Goal: Task Accomplishment & Management: Use online tool/utility

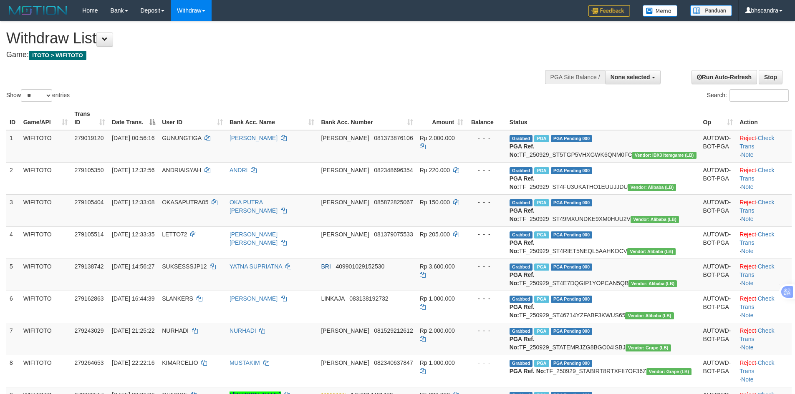
select select
select select "**"
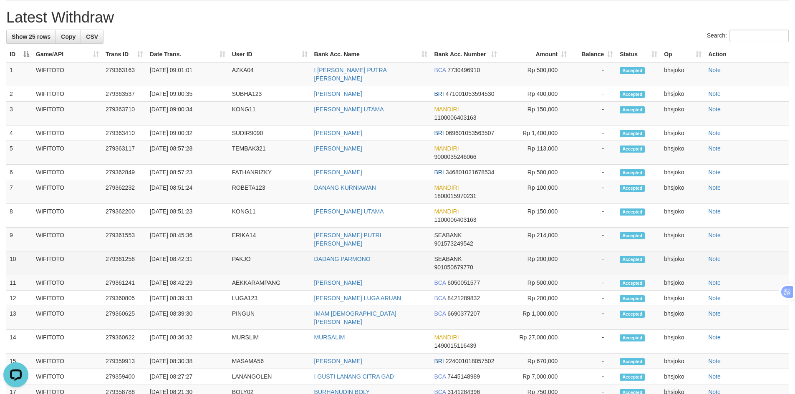
scroll to position [751, 0]
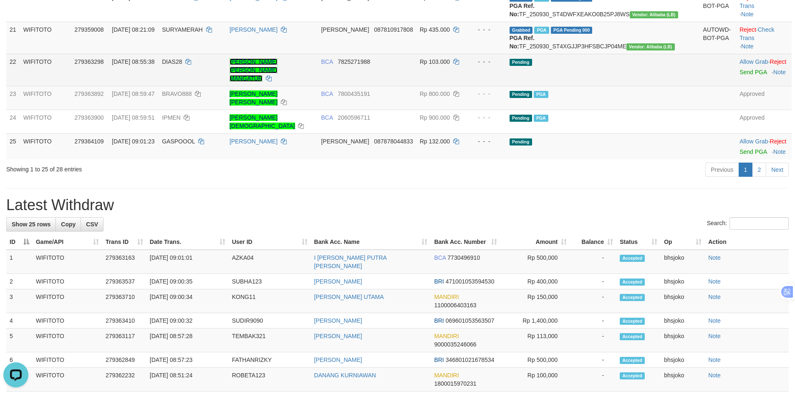
click at [278, 82] on link "BARTOLO MEUS DIAS MANGATUR" at bounding box center [254, 69] width 48 height 23
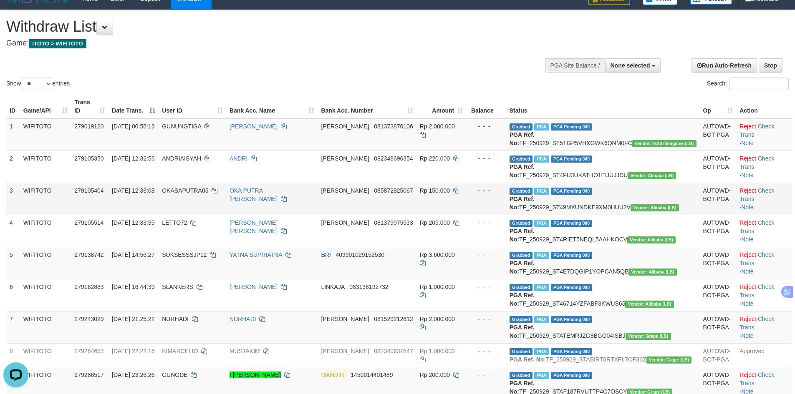
scroll to position [0, 0]
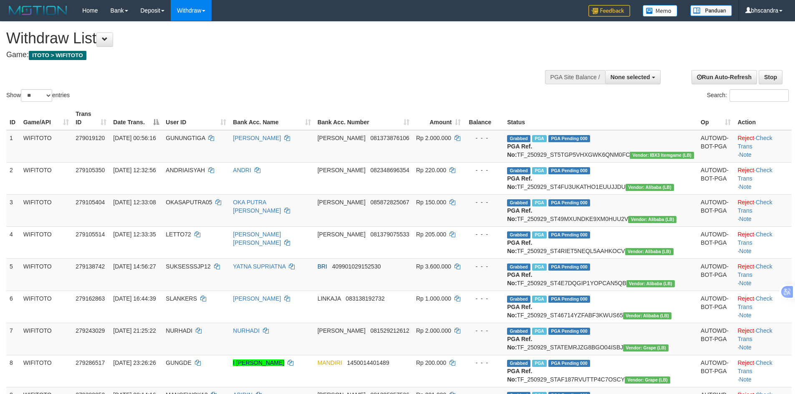
select select
select select "**"
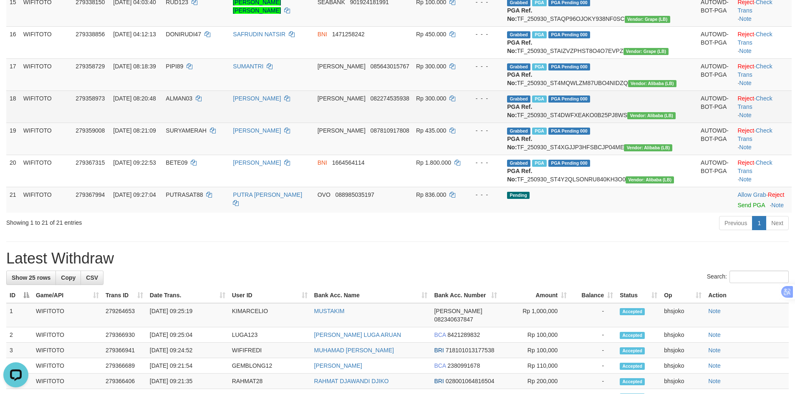
scroll to position [626, 0]
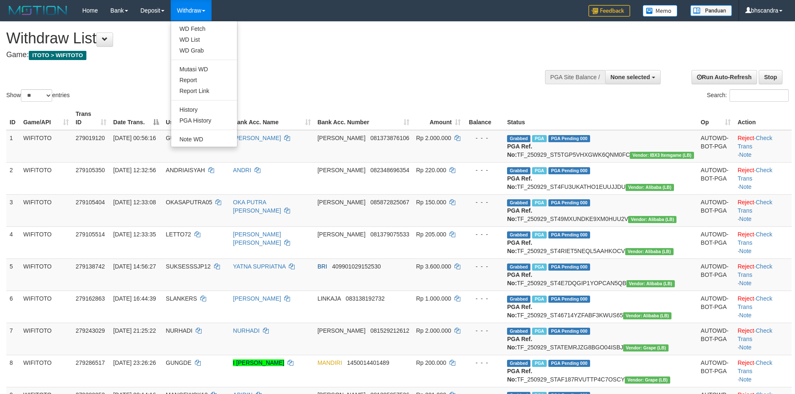
select select
select select "**"
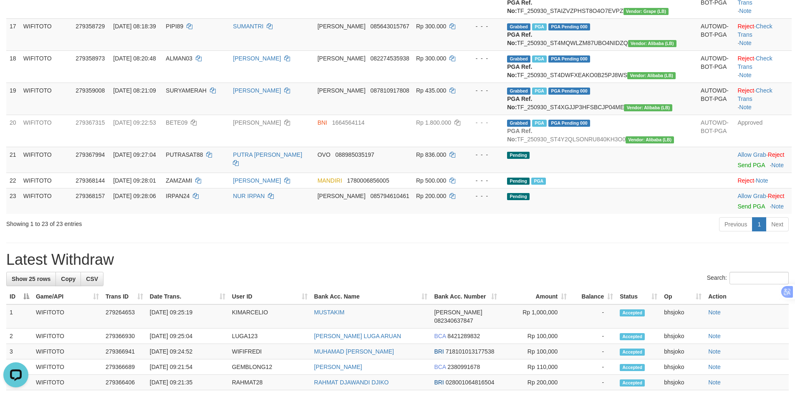
scroll to position [751, 0]
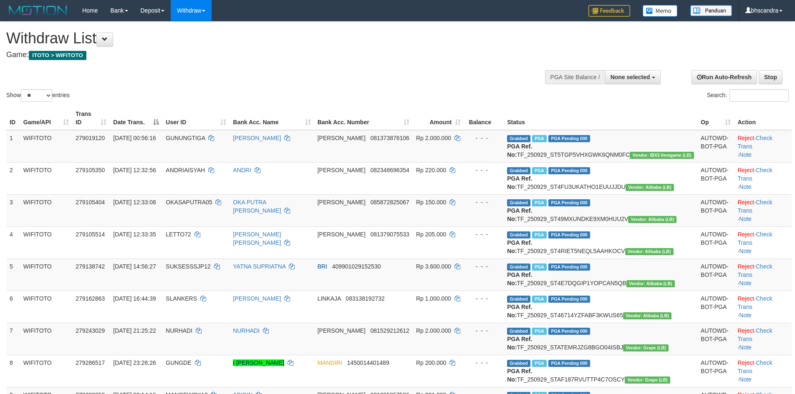
select select
select select "**"
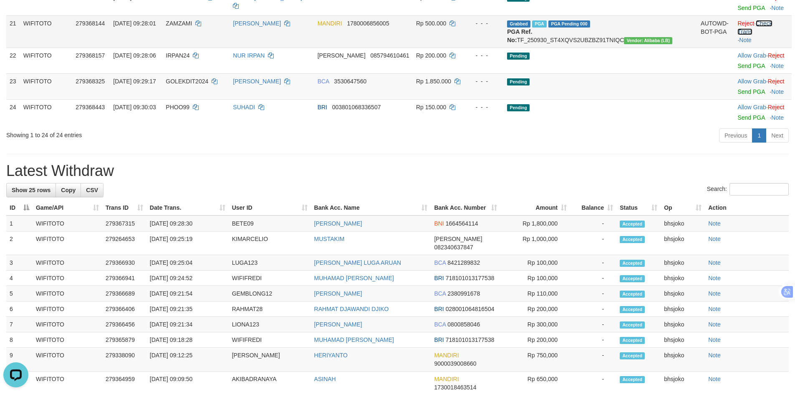
click at [754, 35] on link "Check Trans" at bounding box center [755, 27] width 35 height 15
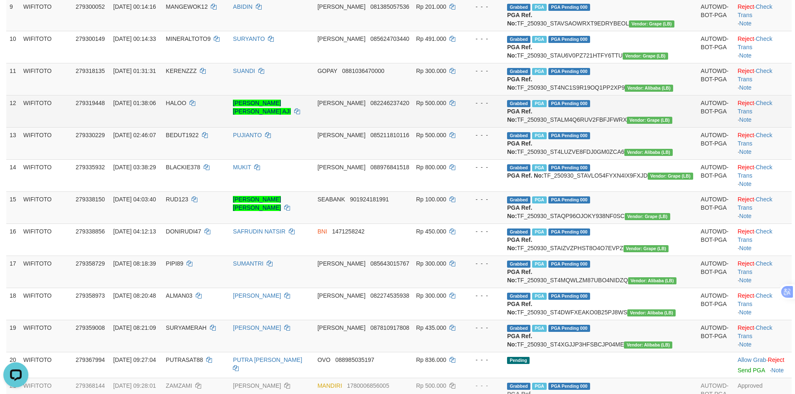
scroll to position [501, 0]
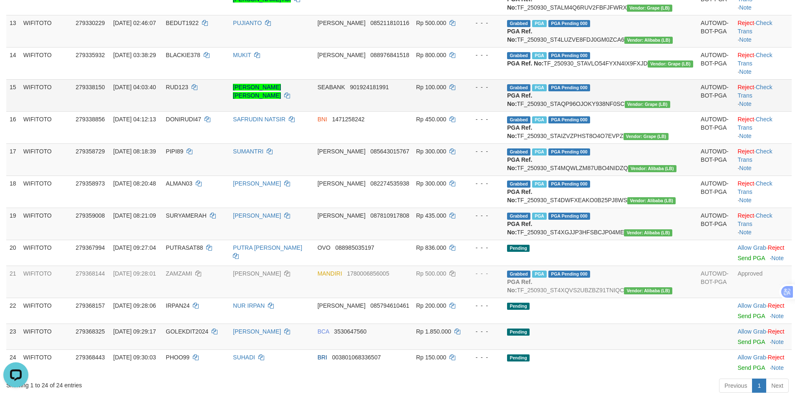
click at [314, 111] on td "[PERSON_NAME] [PERSON_NAME]" at bounding box center [272, 95] width 84 height 32
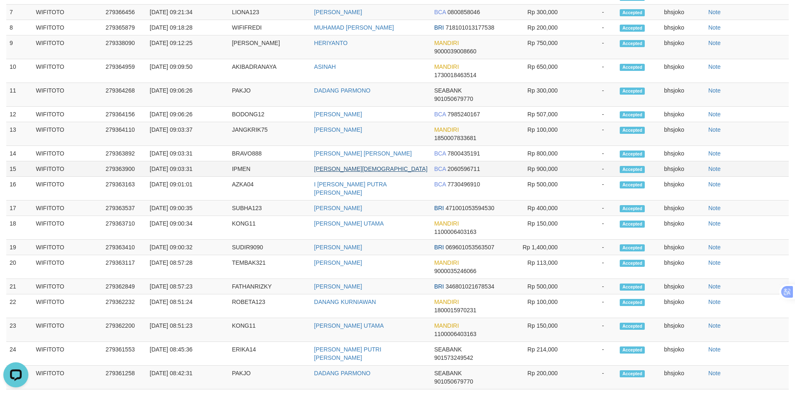
scroll to position [1002, 0]
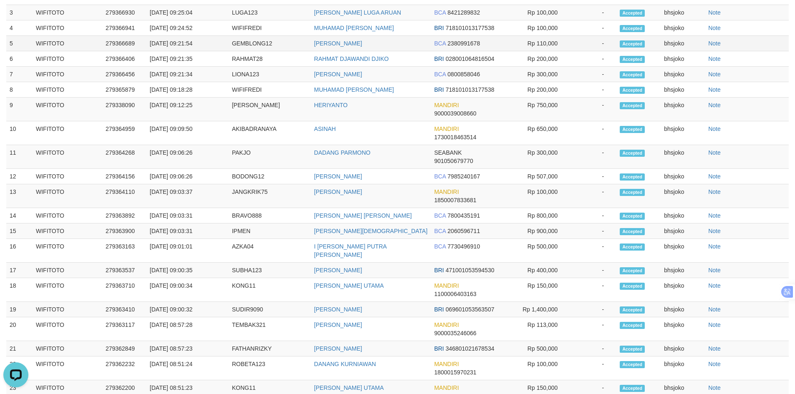
click at [402, 51] on td "[PERSON_NAME]" at bounding box center [371, 43] width 120 height 15
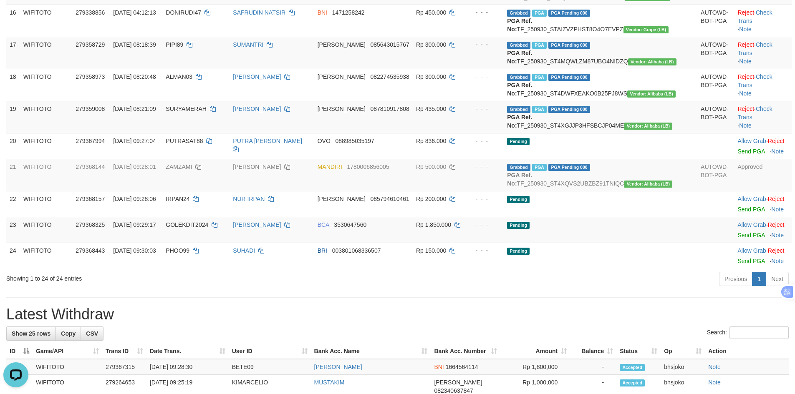
scroll to position [751, 0]
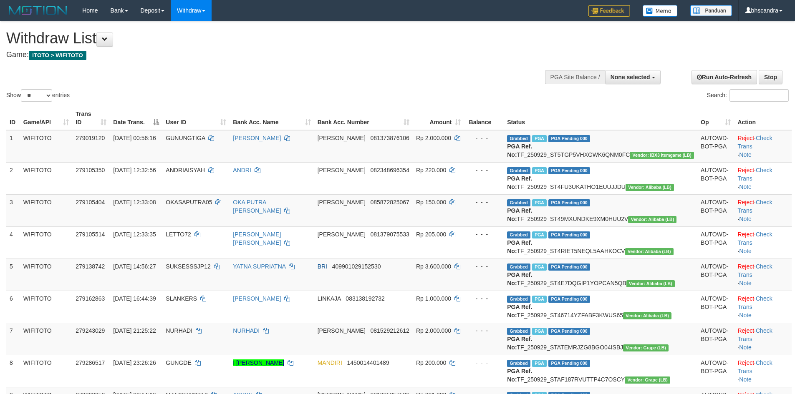
select select
select select "**"
drag, startPoint x: 26, startPoint y: 361, endPoint x: 25, endPoint y: 367, distance: 5.7
click at [25, 367] on div "1" at bounding box center [25, 366] width 10 height 10
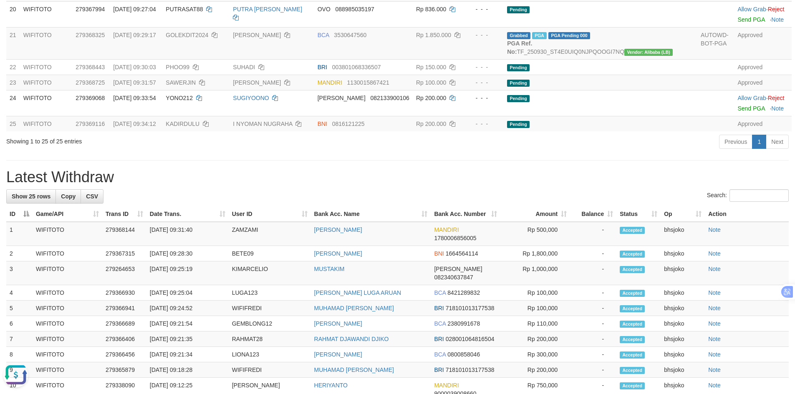
scroll to position [751, 0]
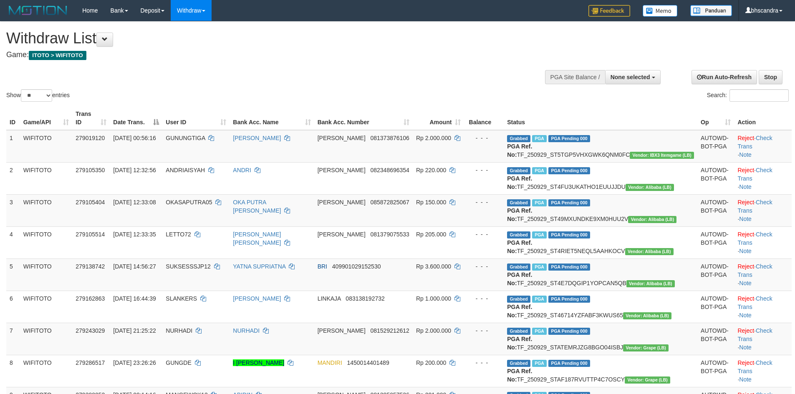
select select
select select "**"
select select
select select "**"
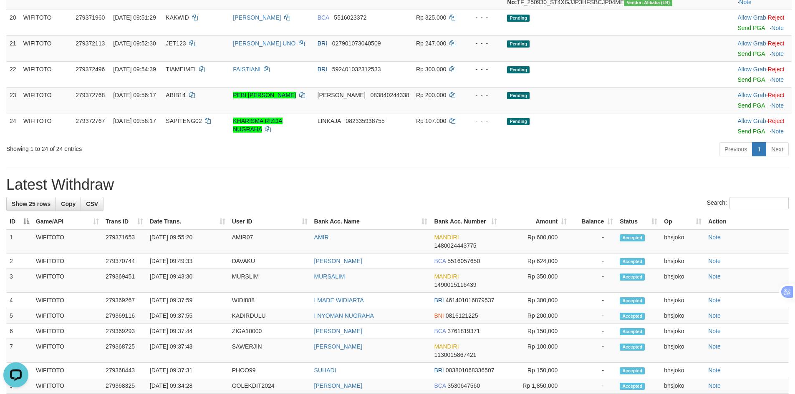
scroll to position [751, 0]
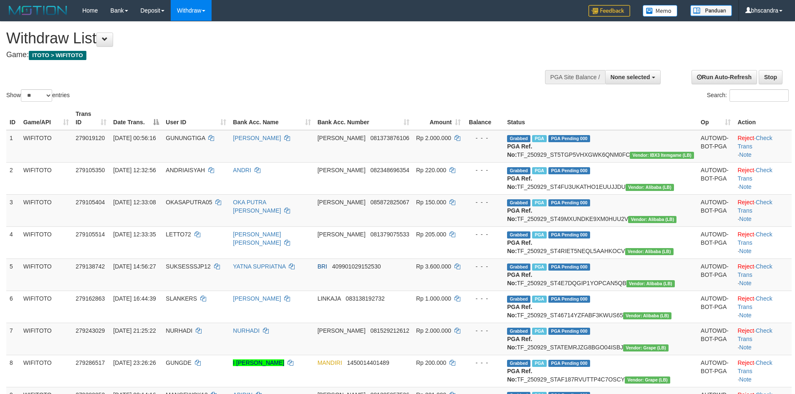
select select
select select "**"
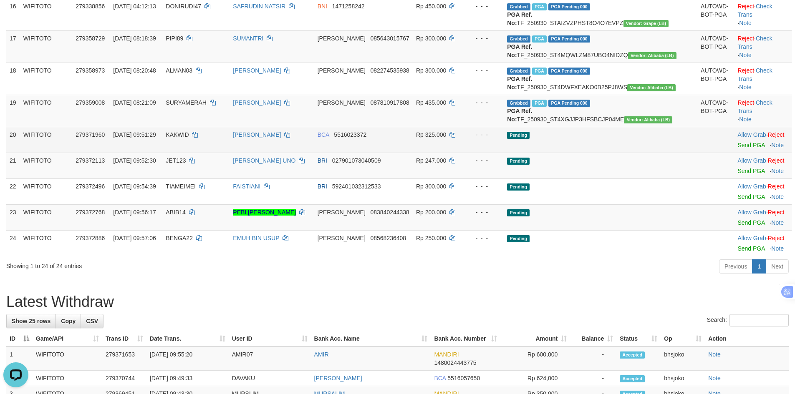
scroll to position [626, 0]
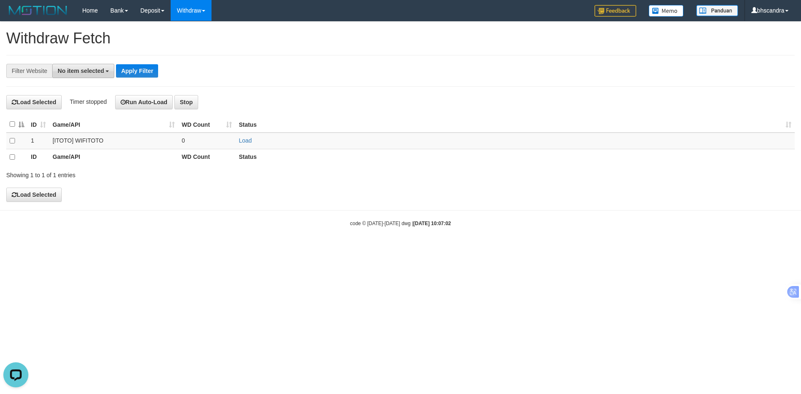
click at [75, 71] on span "No item selected" at bounding box center [81, 71] width 46 height 7
click at [79, 115] on b "SELECT GAME" at bounding box center [87, 115] width 42 height 7
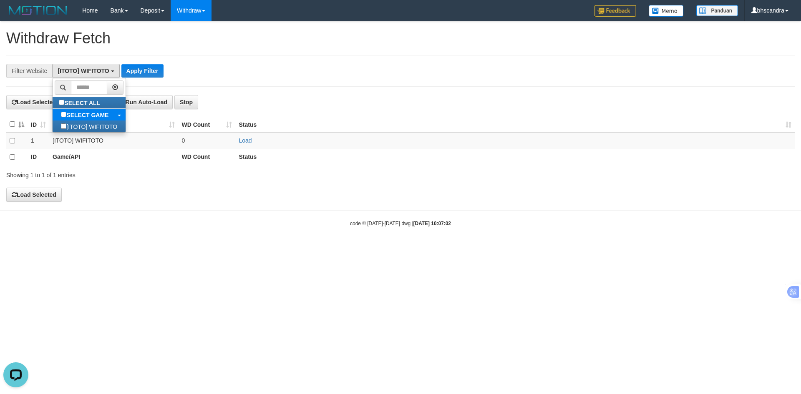
select select "****"
click at [143, 70] on button "Apply Filter" at bounding box center [142, 70] width 42 height 13
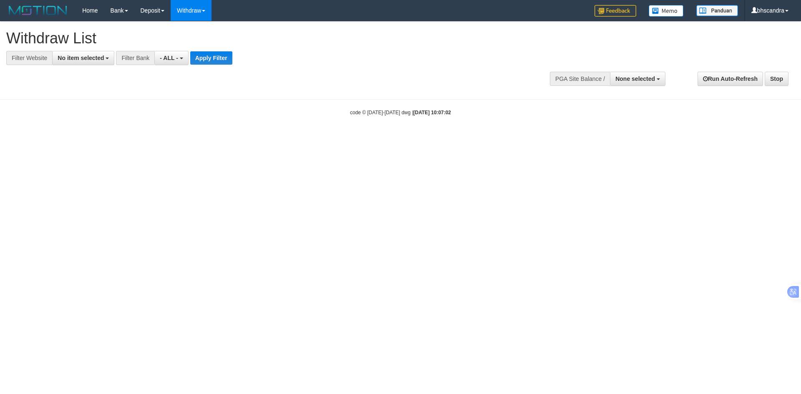
select select
click at [88, 62] on button "No item selected" at bounding box center [83, 58] width 62 height 14
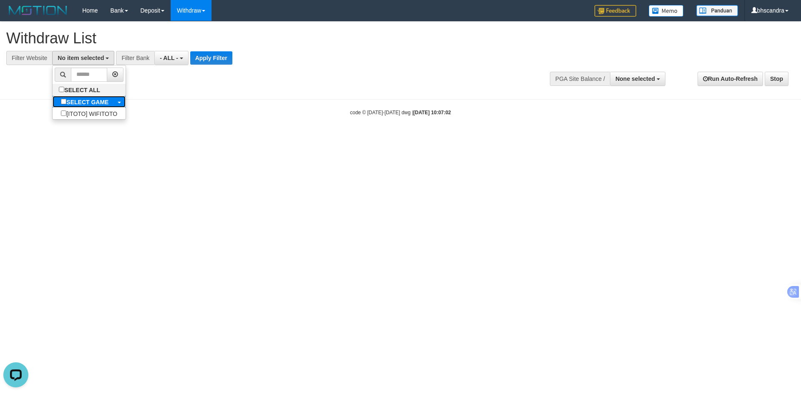
click at [85, 96] on label "SELECT GAME" at bounding box center [85, 102] width 64 height 12
select select "****"
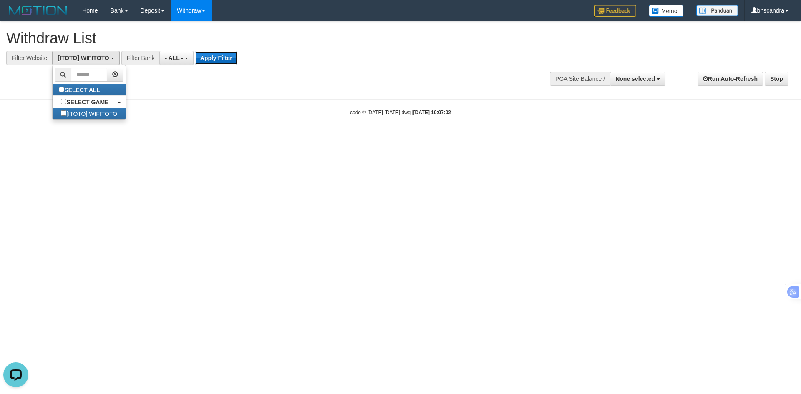
click at [195, 57] on button "Apply Filter" at bounding box center [216, 57] width 42 height 13
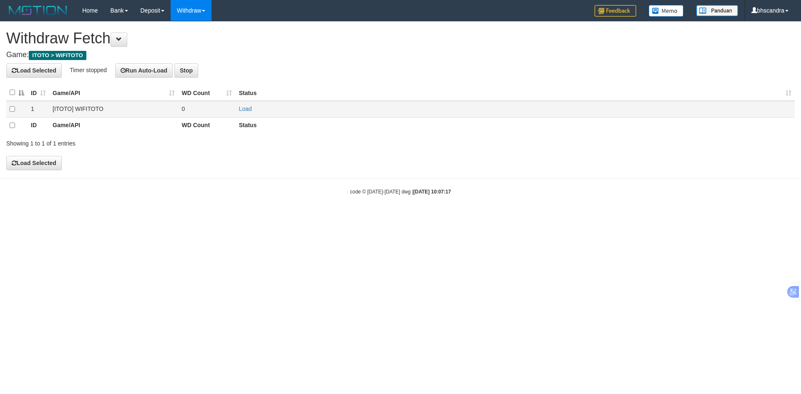
click at [12, 112] on td at bounding box center [16, 109] width 21 height 17
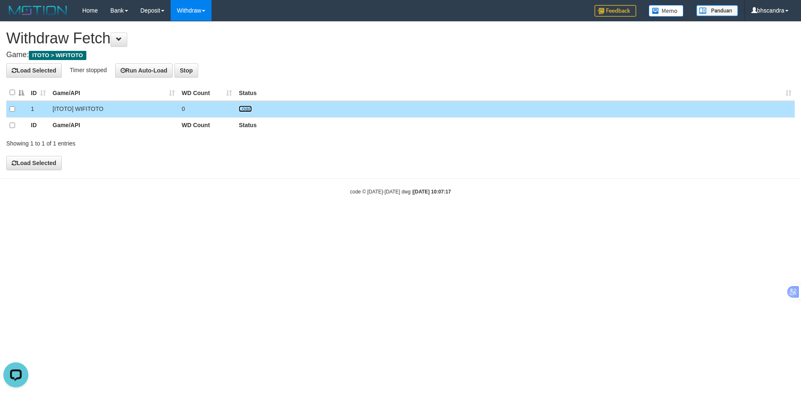
click at [250, 110] on link "Load" at bounding box center [245, 109] width 13 height 7
click at [156, 65] on button "Run Auto-Load" at bounding box center [144, 70] width 58 height 14
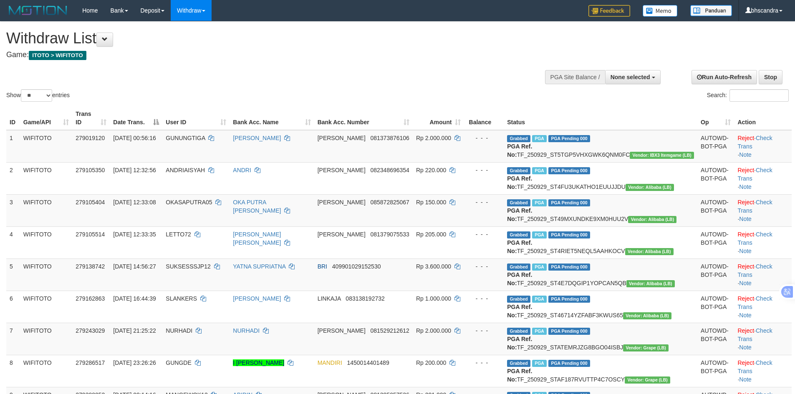
select select
select select "**"
click at [105, 46] on button at bounding box center [104, 40] width 17 height 14
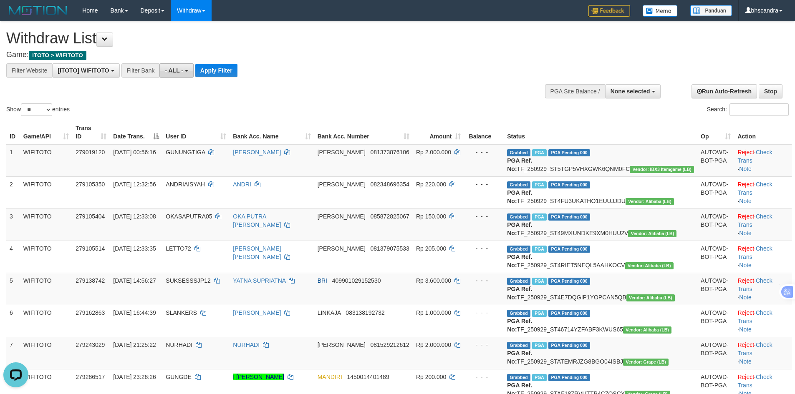
click at [169, 67] on span "- ALL -" at bounding box center [174, 70] width 18 height 7
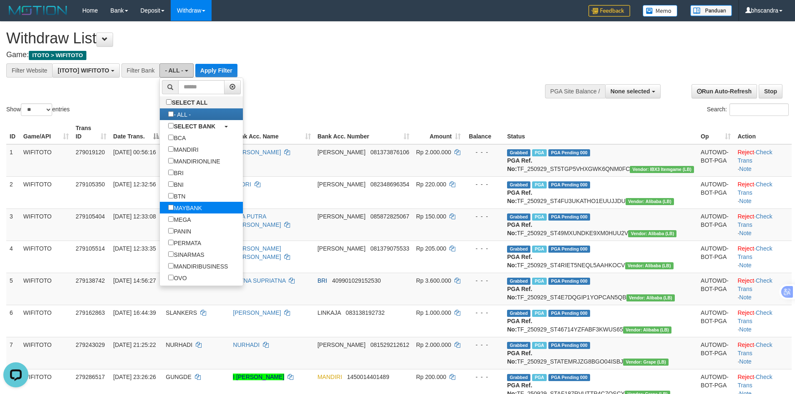
scroll to position [125, 0]
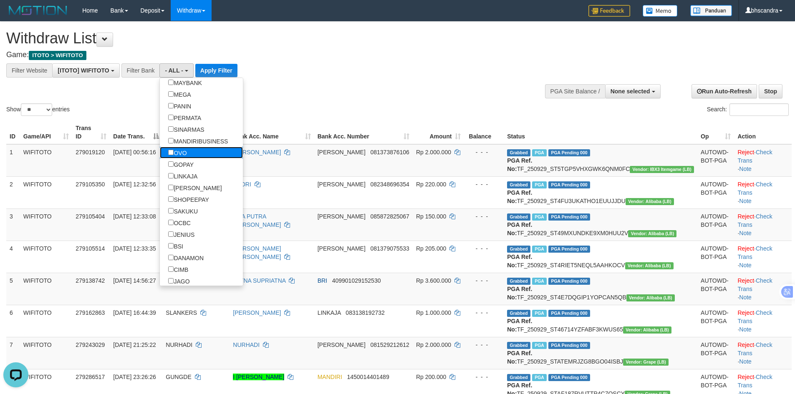
click at [208, 158] on link "OVO" at bounding box center [201, 153] width 83 height 12
click at [202, 164] on label "GOPAY" at bounding box center [181, 165] width 42 height 12
click at [176, 156] on label "OVO" at bounding box center [177, 153] width 35 height 12
select select "***"
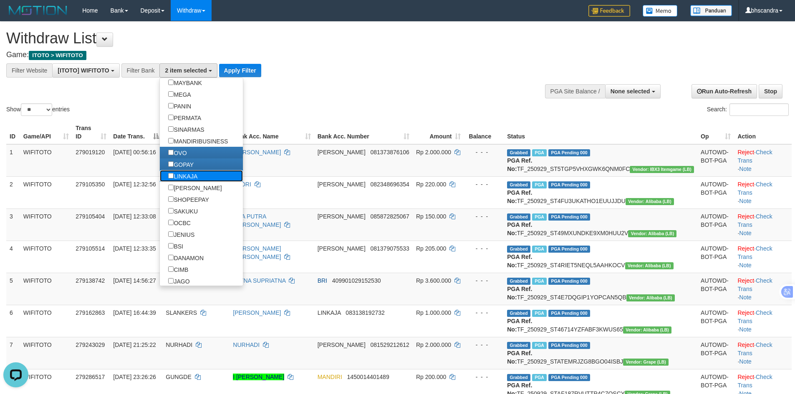
click at [181, 177] on label "LINKAJA" at bounding box center [183, 176] width 46 height 12
click at [181, 184] on label "[PERSON_NAME]" at bounding box center [195, 188] width 70 height 12
click at [231, 68] on button "Apply Filter" at bounding box center [240, 70] width 42 height 13
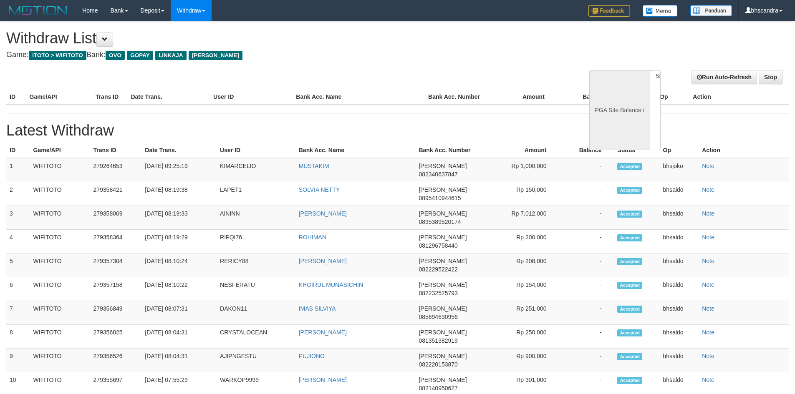
select select
select select "**"
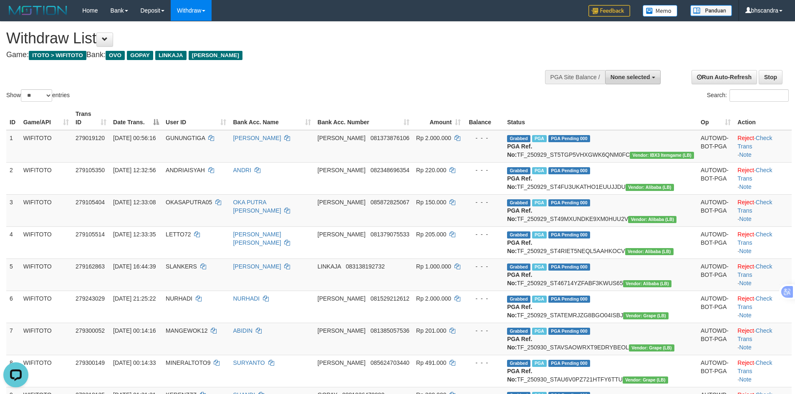
click at [626, 80] on span "None selected" at bounding box center [631, 77] width 40 height 7
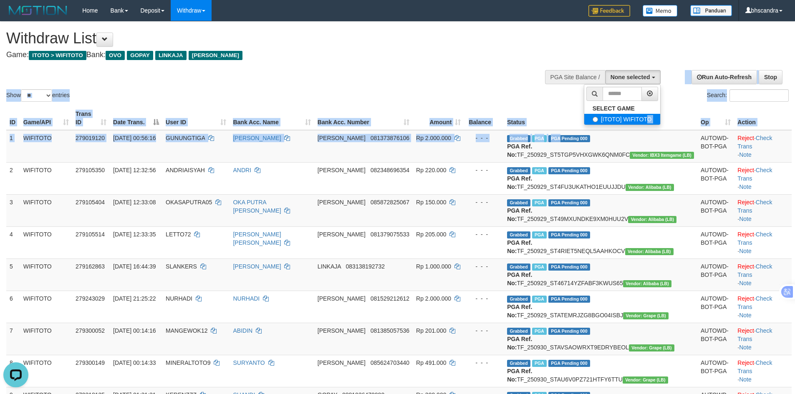
drag, startPoint x: 610, startPoint y: 126, endPoint x: 608, endPoint y: 119, distance: 6.6
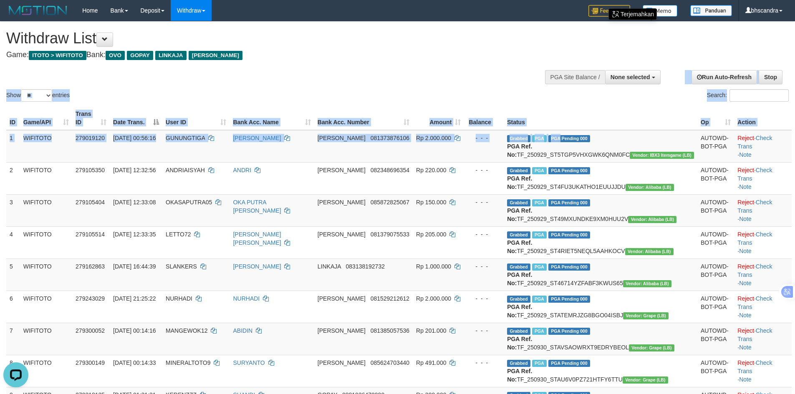
click at [608, 119] on th "Status" at bounding box center [601, 118] width 194 height 24
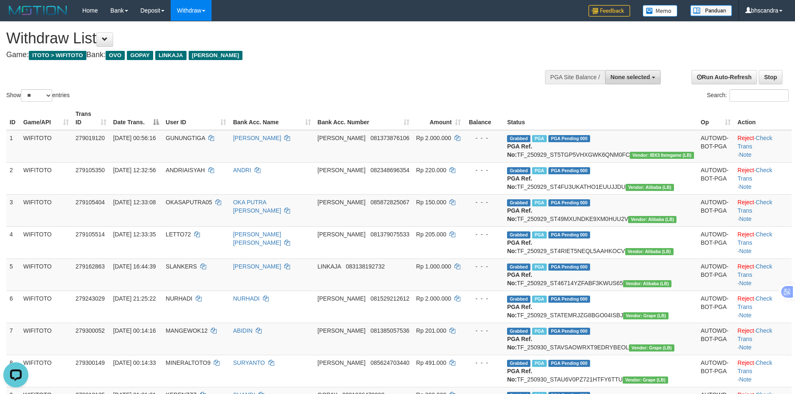
click at [623, 76] on span "None selected" at bounding box center [631, 77] width 40 height 7
click at [595, 122] on label "[ITOTO] WIFITOTO" at bounding box center [622, 119] width 76 height 11
select select "****"
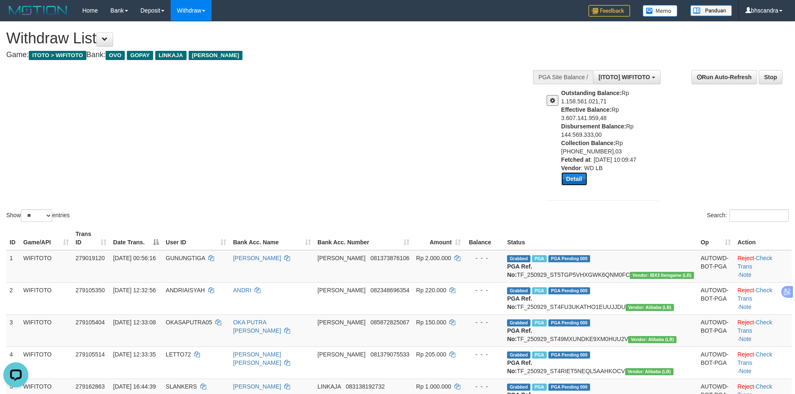
click at [584, 178] on button "Detail" at bounding box center [574, 178] width 26 height 13
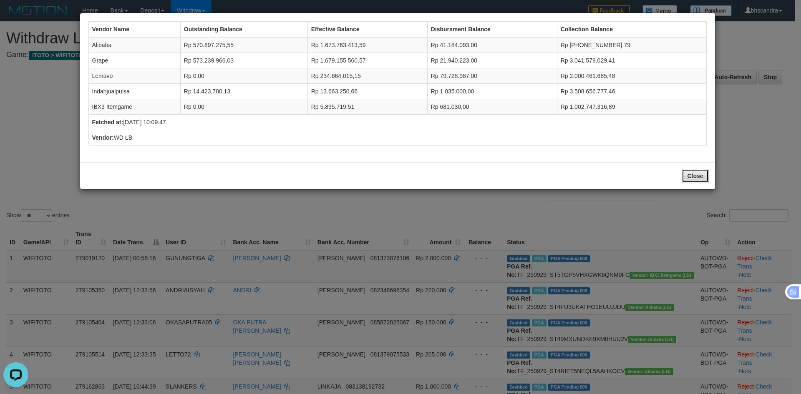
click at [687, 176] on button "Close" at bounding box center [695, 176] width 27 height 14
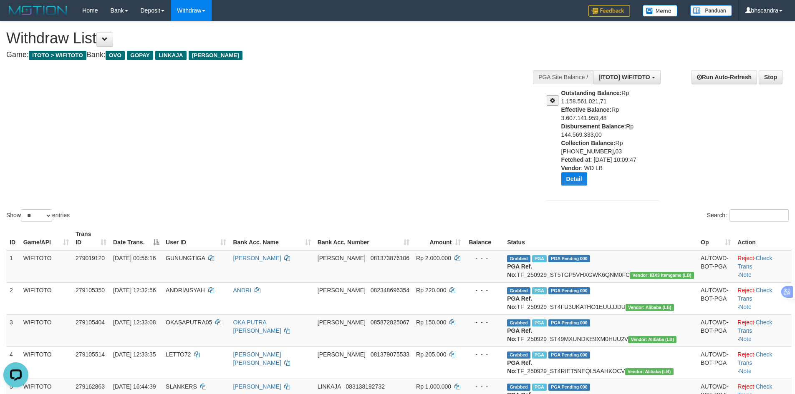
click at [551, 100] on span at bounding box center [552, 101] width 5 height 6
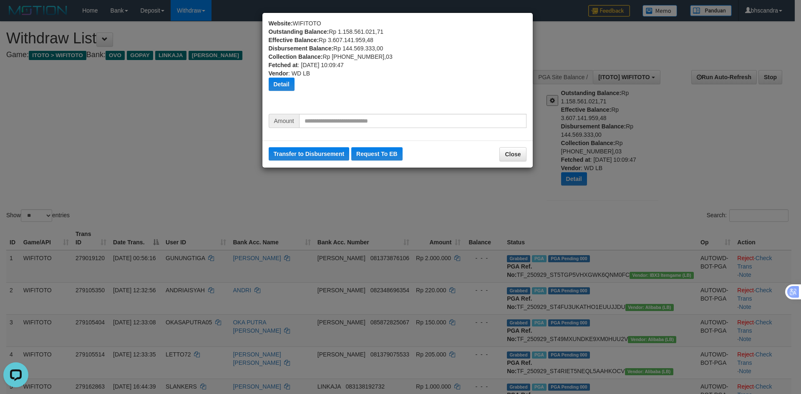
click at [510, 162] on div "Transfer to Disbursement Request To EB Close" at bounding box center [398, 154] width 270 height 27
click at [497, 151] on div "Transfer to Disbursement Request To EB Close" at bounding box center [398, 154] width 270 height 27
click at [508, 152] on button "Close" at bounding box center [513, 154] width 27 height 14
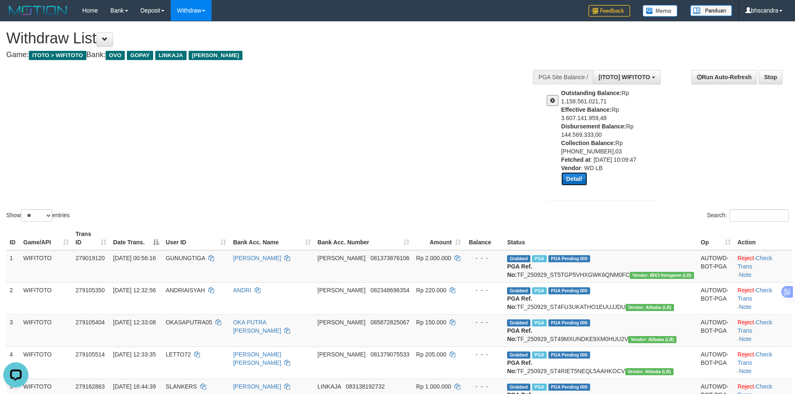
click at [577, 177] on button "Detail" at bounding box center [574, 178] width 26 height 13
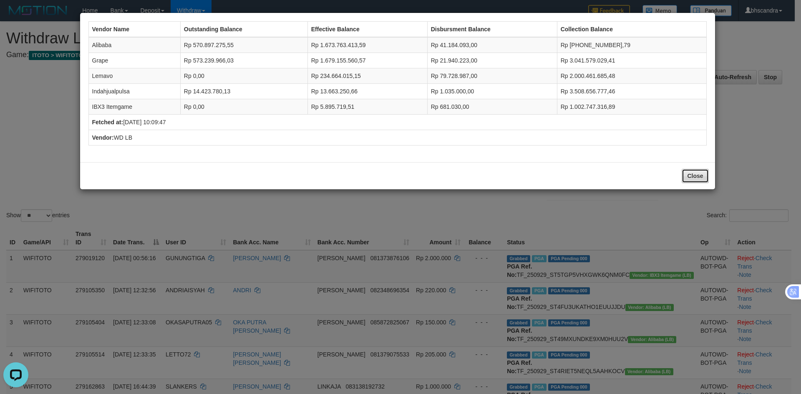
click at [702, 181] on button "Close" at bounding box center [695, 176] width 27 height 14
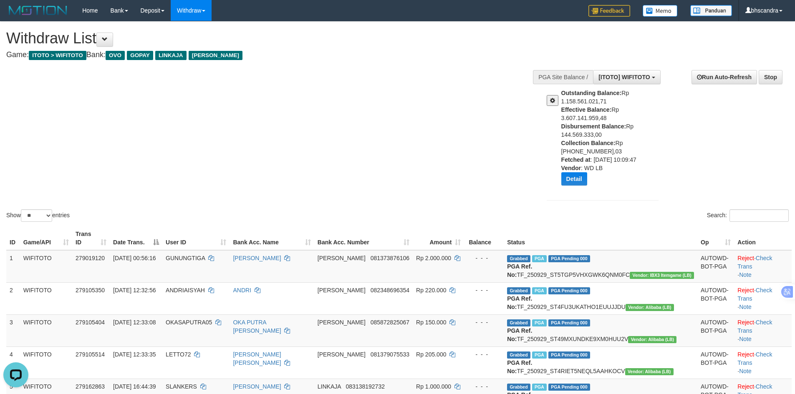
click at [550, 96] on button at bounding box center [553, 100] width 12 height 11
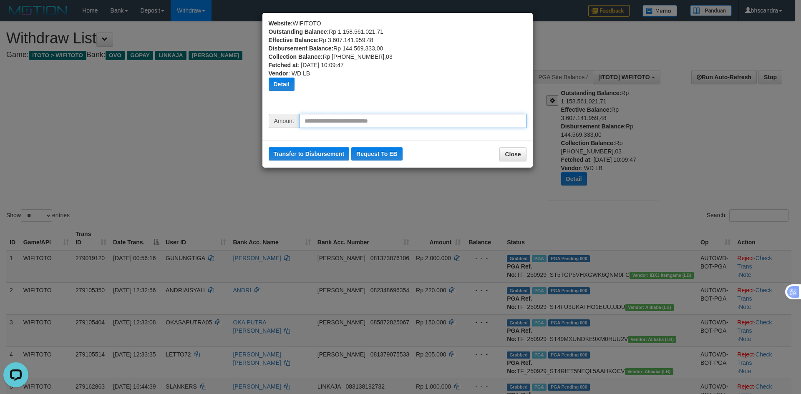
click at [325, 119] on input "text" at bounding box center [412, 121] width 227 height 14
type input "********"
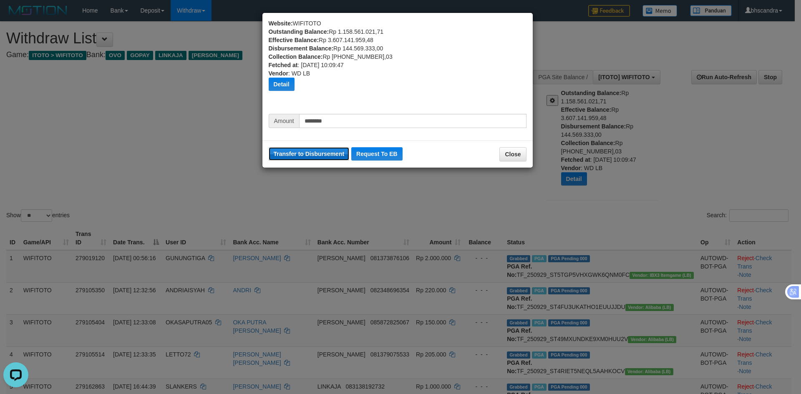
click at [308, 152] on button "Transfer to Disbursement" at bounding box center [309, 153] width 81 height 13
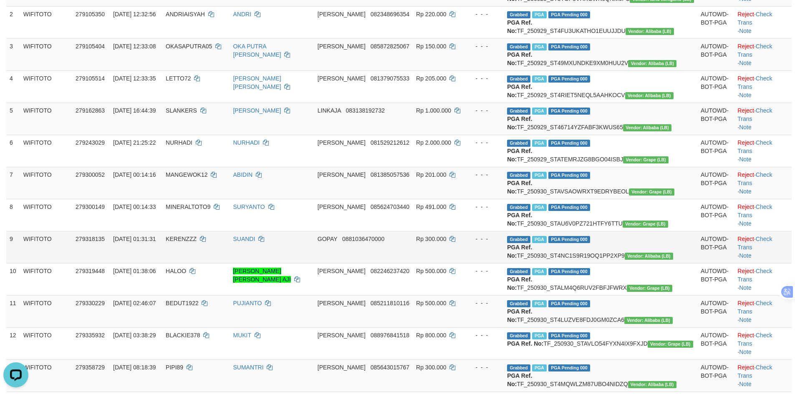
scroll to position [112, 0]
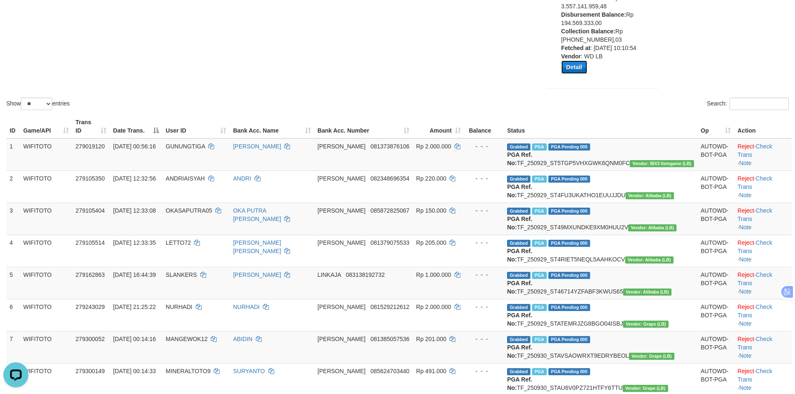
click at [580, 68] on button "Detail" at bounding box center [574, 67] width 26 height 13
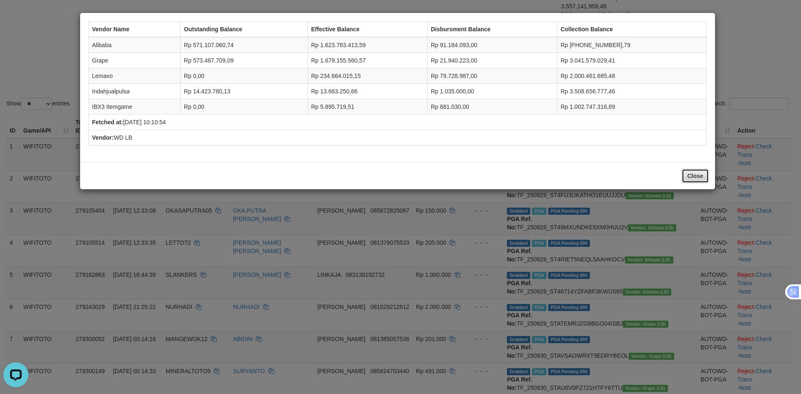
click at [693, 173] on button "Close" at bounding box center [695, 176] width 27 height 14
